Goal: Information Seeking & Learning: Learn about a topic

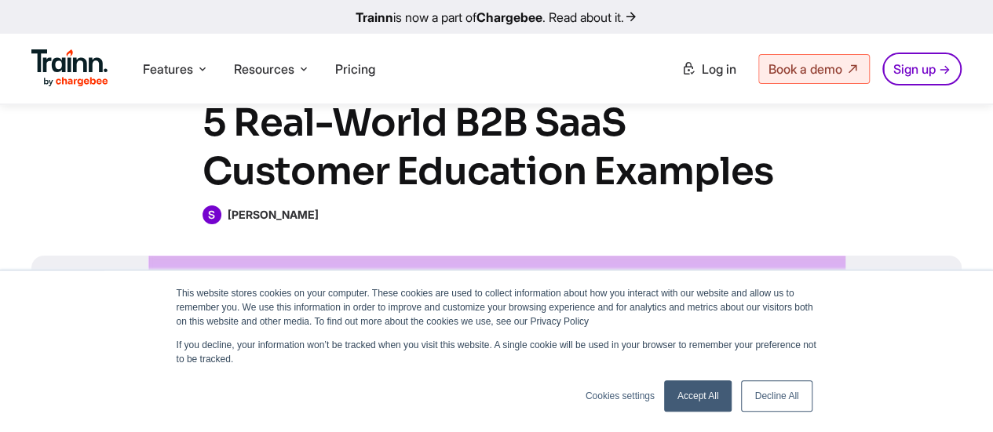
scroll to position [88, 0]
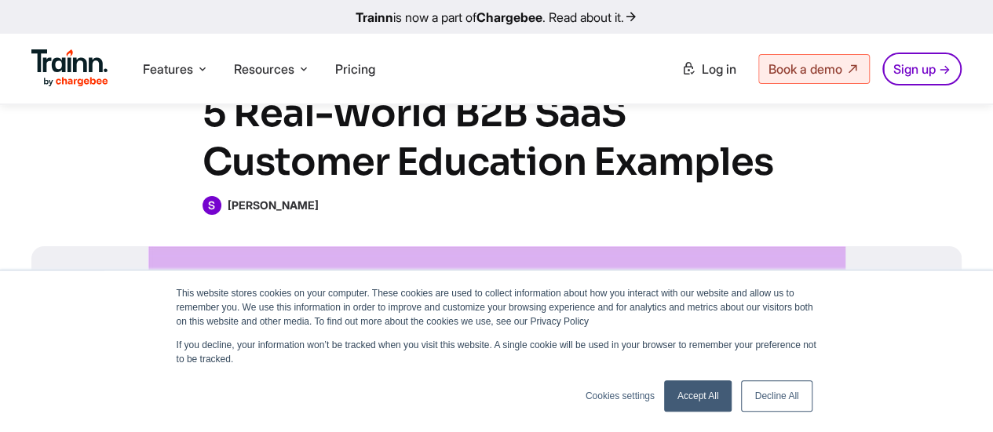
click at [713, 396] on link "Accept All" at bounding box center [698, 396] width 68 height 31
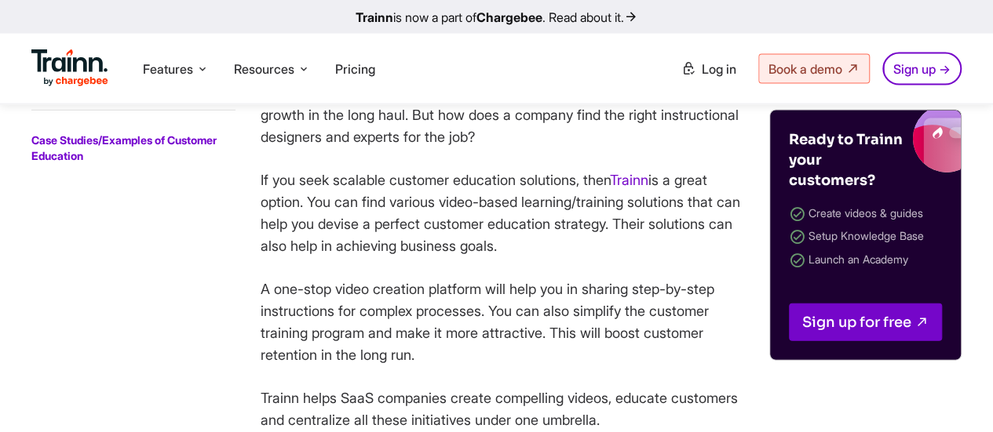
scroll to position [4693, 0]
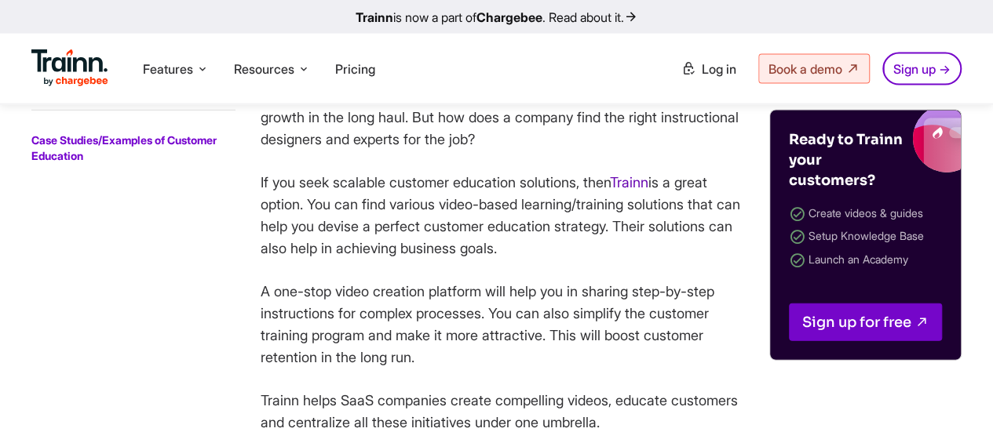
click at [636, 174] on link "Trainn" at bounding box center [629, 182] width 38 height 16
